Goal: Find specific page/section: Find specific page/section

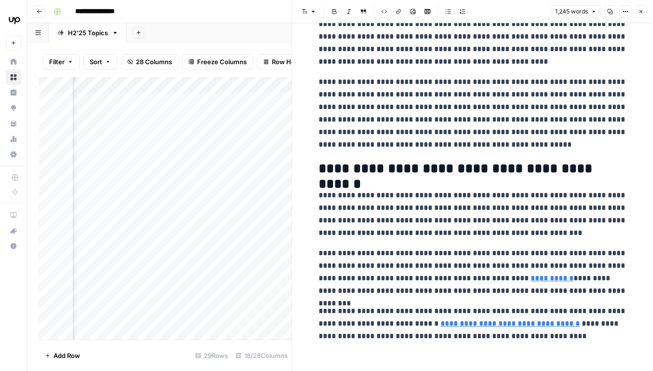
scroll to position [1673, 0]
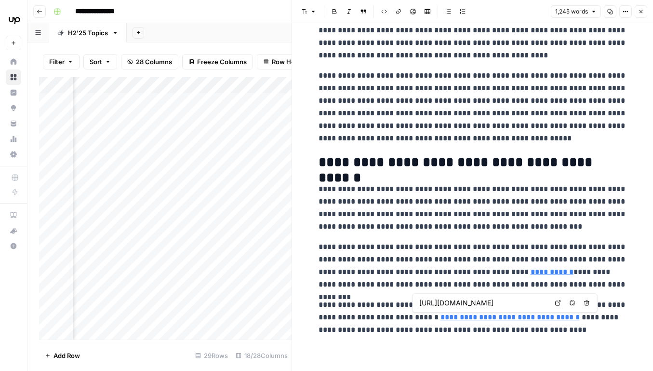
type input "[URL][DOMAIN_NAME]"
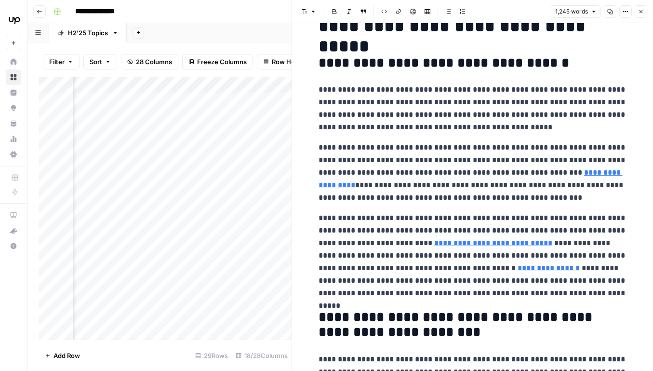
scroll to position [0, 0]
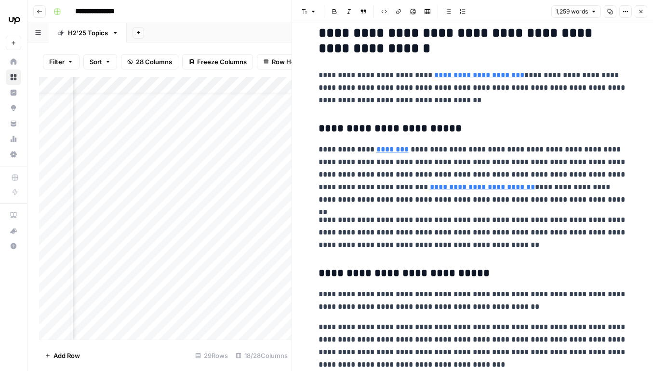
scroll to position [822, 0]
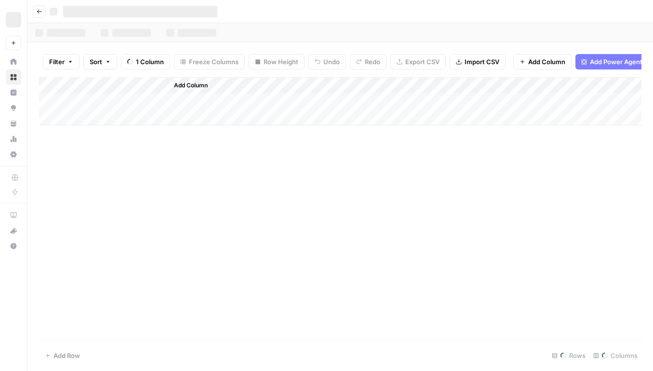
scroll to position [0, 1089]
